Goal: Transaction & Acquisition: Purchase product/service

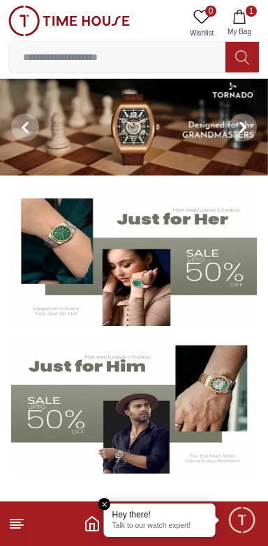
click at [139, 58] on input at bounding box center [117, 57] width 216 height 28
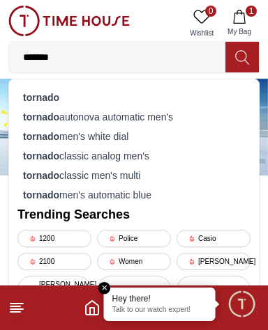
type input "*******"
click at [41, 95] on strong "tornado" at bounding box center [41, 97] width 36 height 11
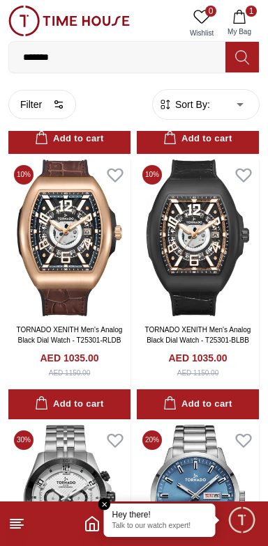
scroll to position [790, 0]
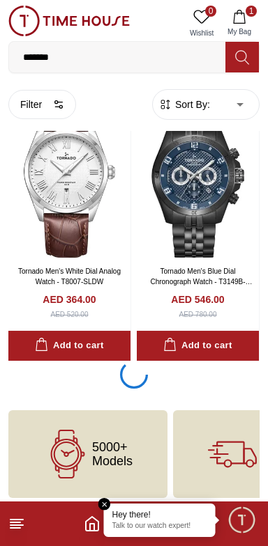
scroll to position [5093, 0]
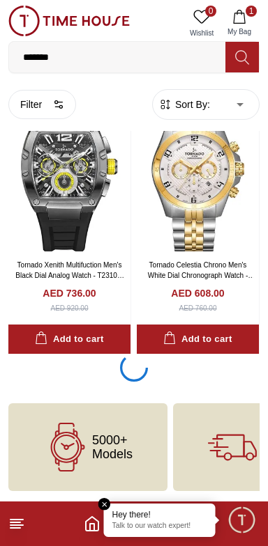
scroll to position [10341, 0]
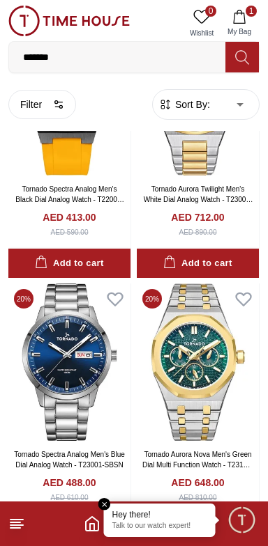
scroll to position [15720, 0]
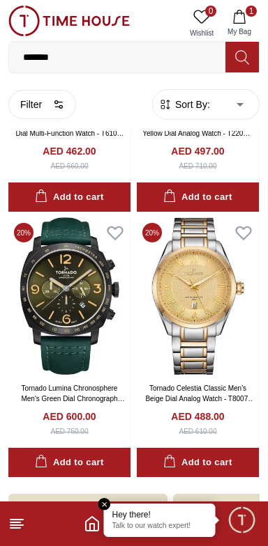
scroll to position [18810, 0]
